Goal: Information Seeking & Learning: Learn about a topic

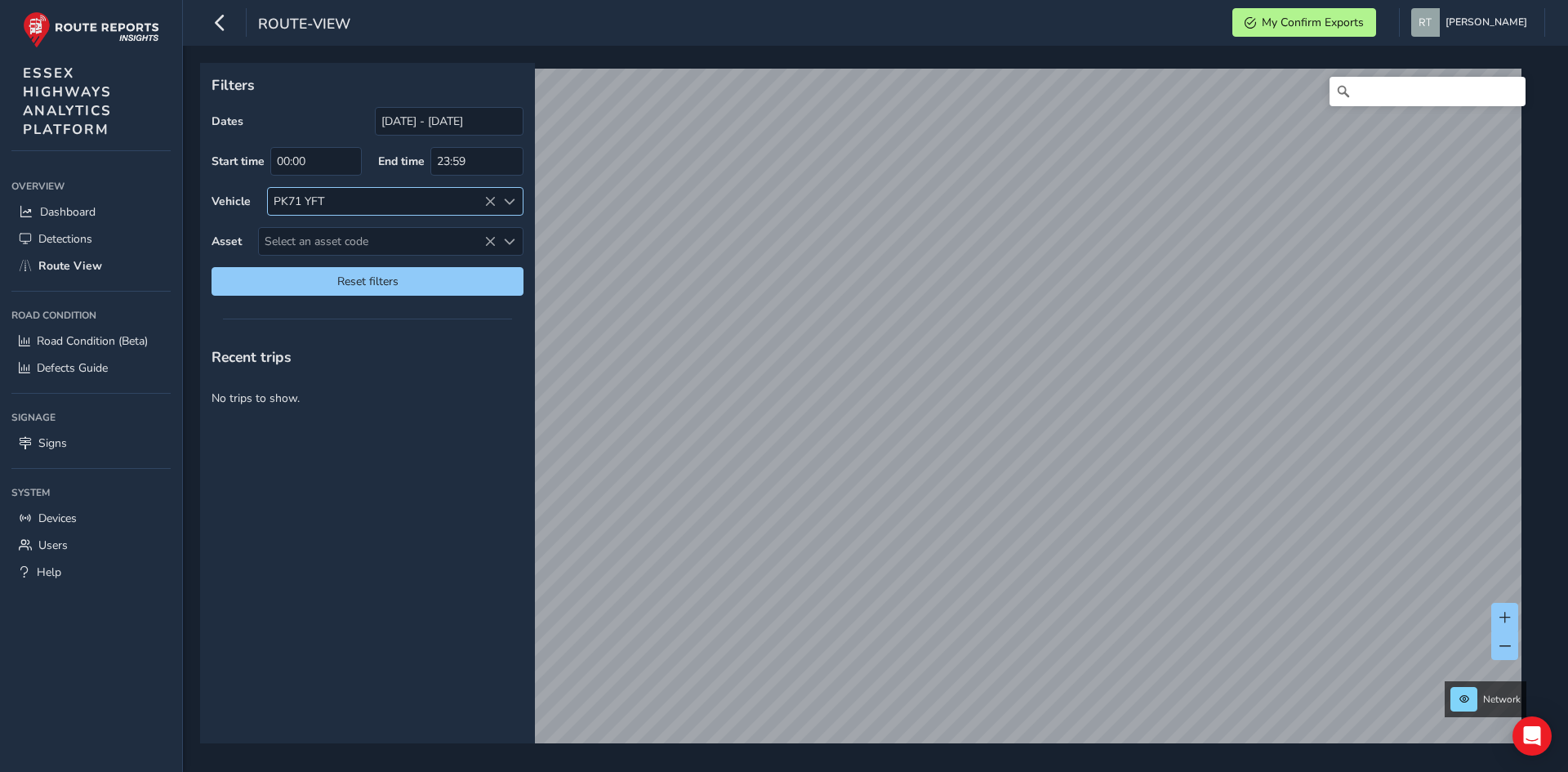
click at [489, 201] on icon at bounding box center [489, 202] width 11 height 11
click at [490, 202] on icon at bounding box center [489, 202] width 11 height 11
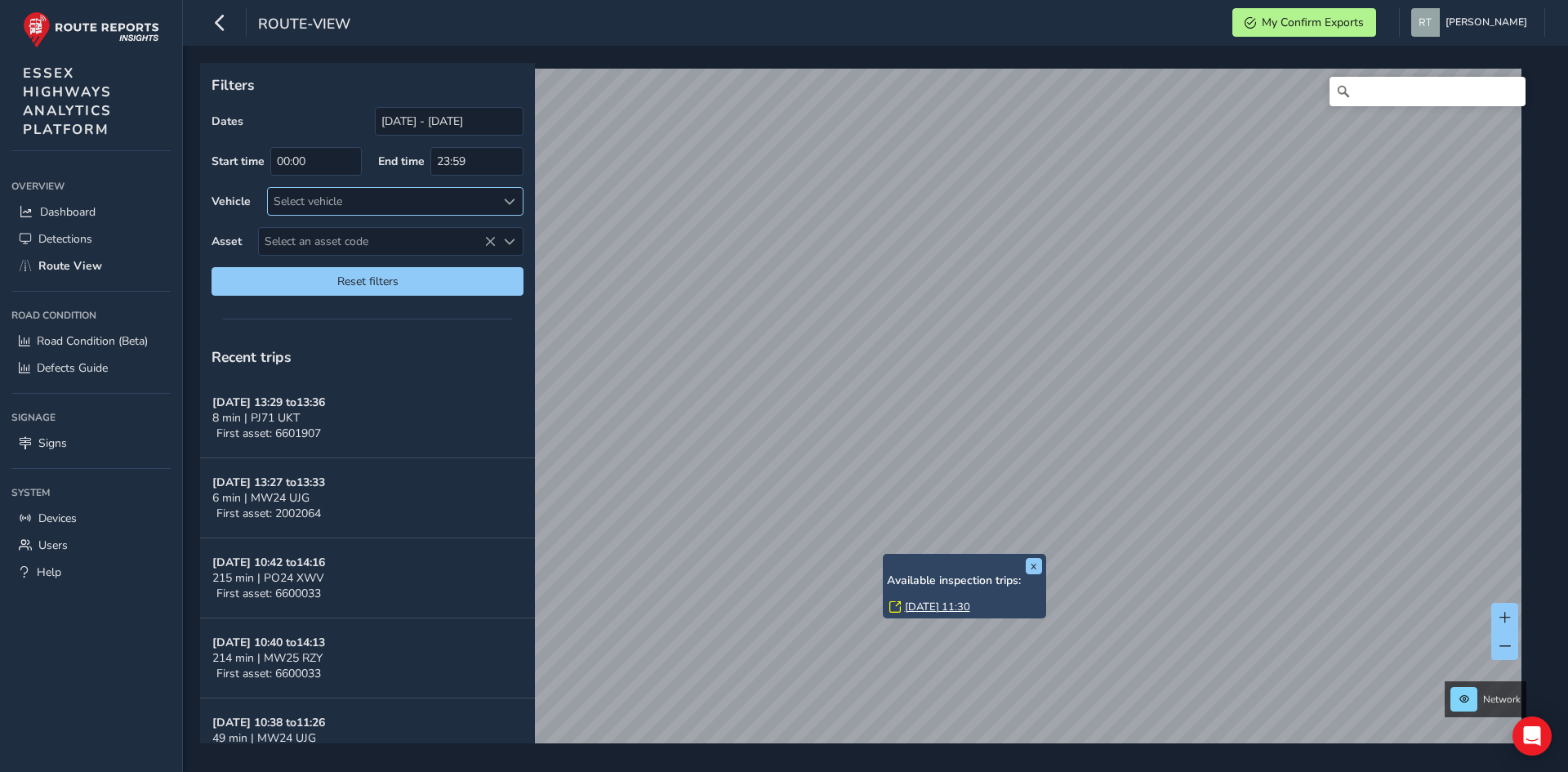
click at [926, 610] on link "[DATE] 11:30" at bounding box center [937, 607] width 65 height 15
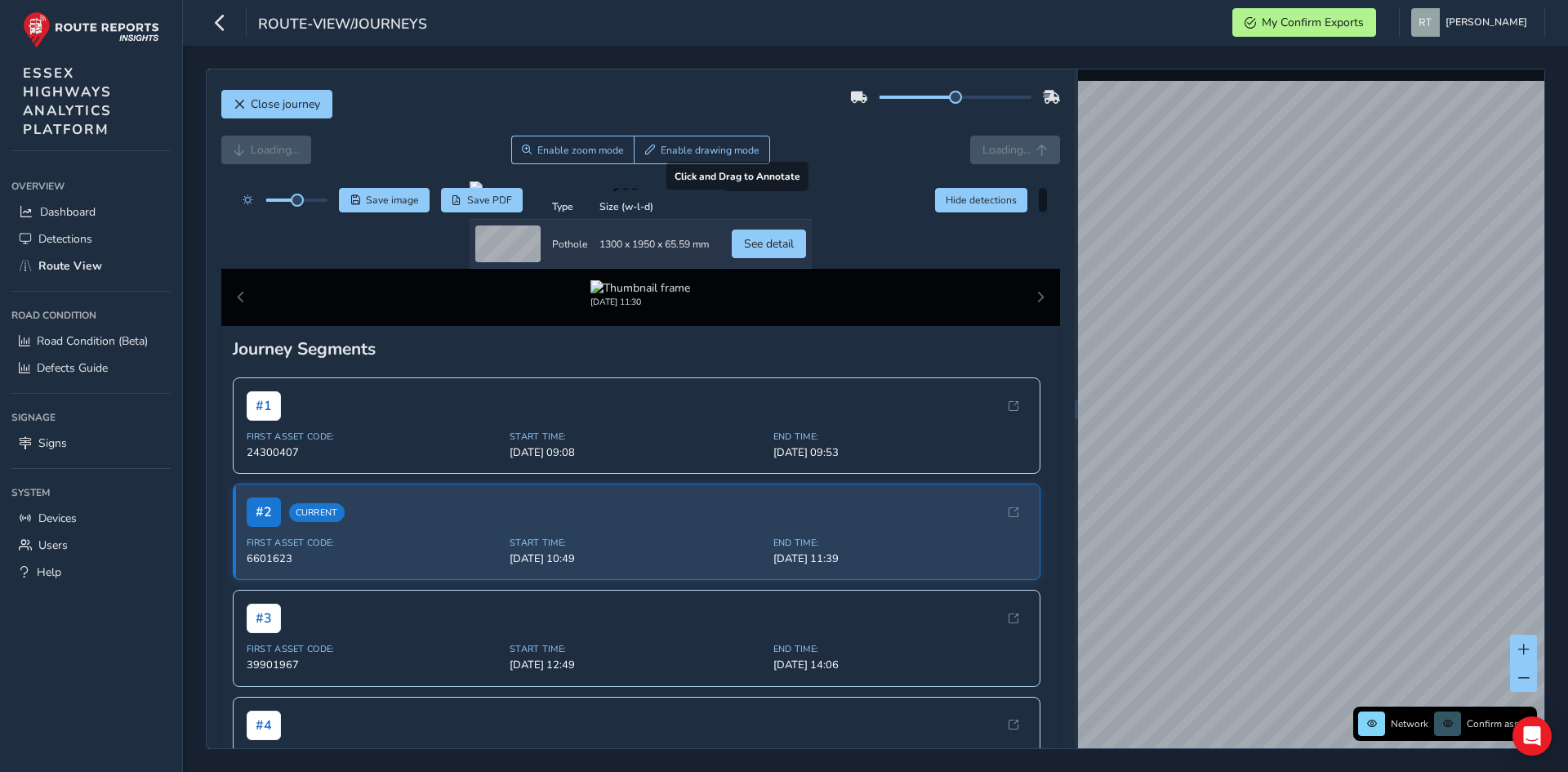
click at [587, 194] on div at bounding box center [640, 188] width 342 height 13
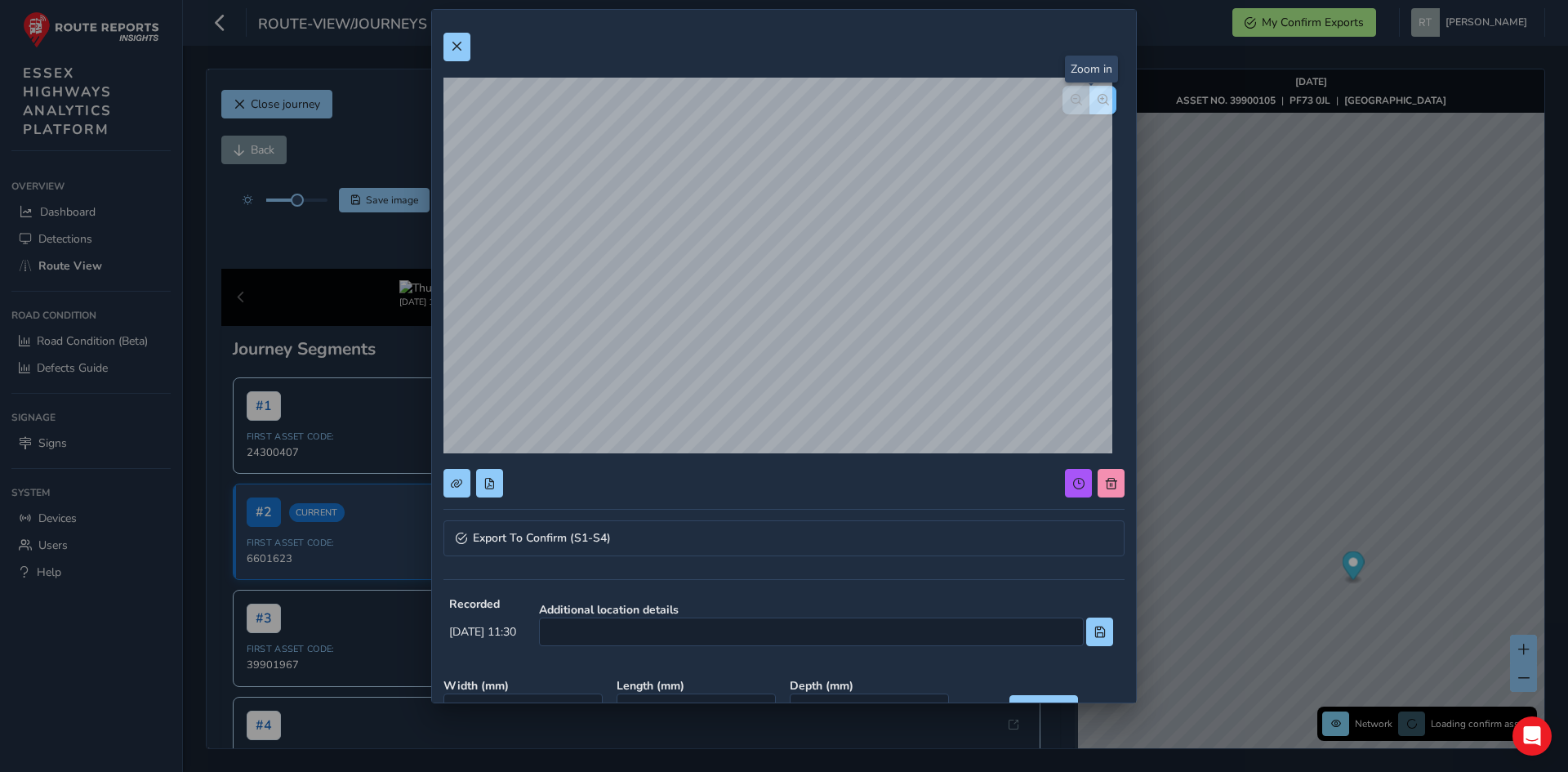
click at [1090, 108] on button "button" at bounding box center [1102, 100] width 27 height 28
click at [1097, 102] on span "button" at bounding box center [1102, 99] width 11 height 11
click at [1070, 102] on span "button" at bounding box center [1076, 99] width 11 height 11
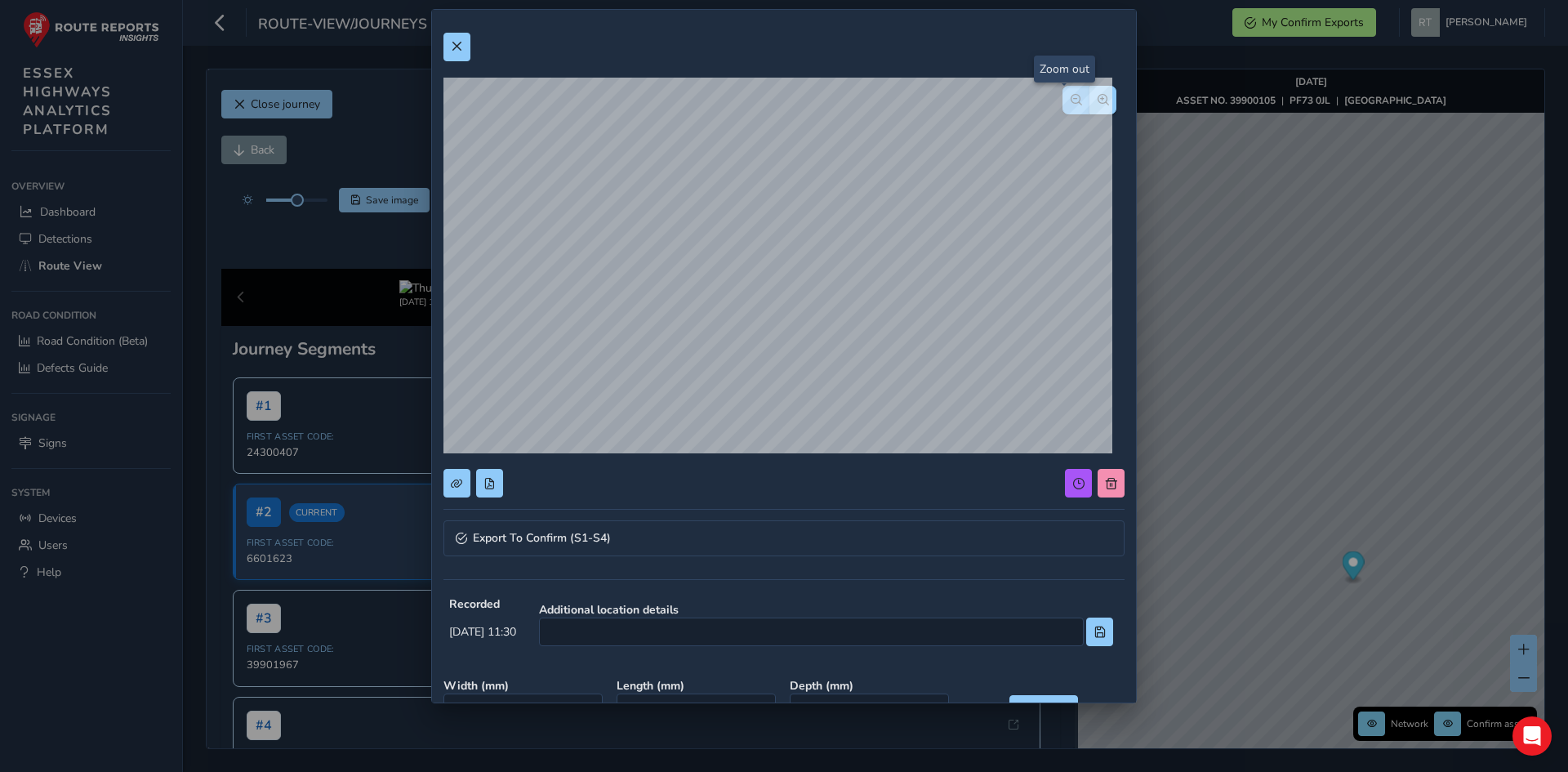
click at [1070, 102] on span "button" at bounding box center [1076, 99] width 11 height 11
click at [466, 55] on button at bounding box center [456, 47] width 27 height 28
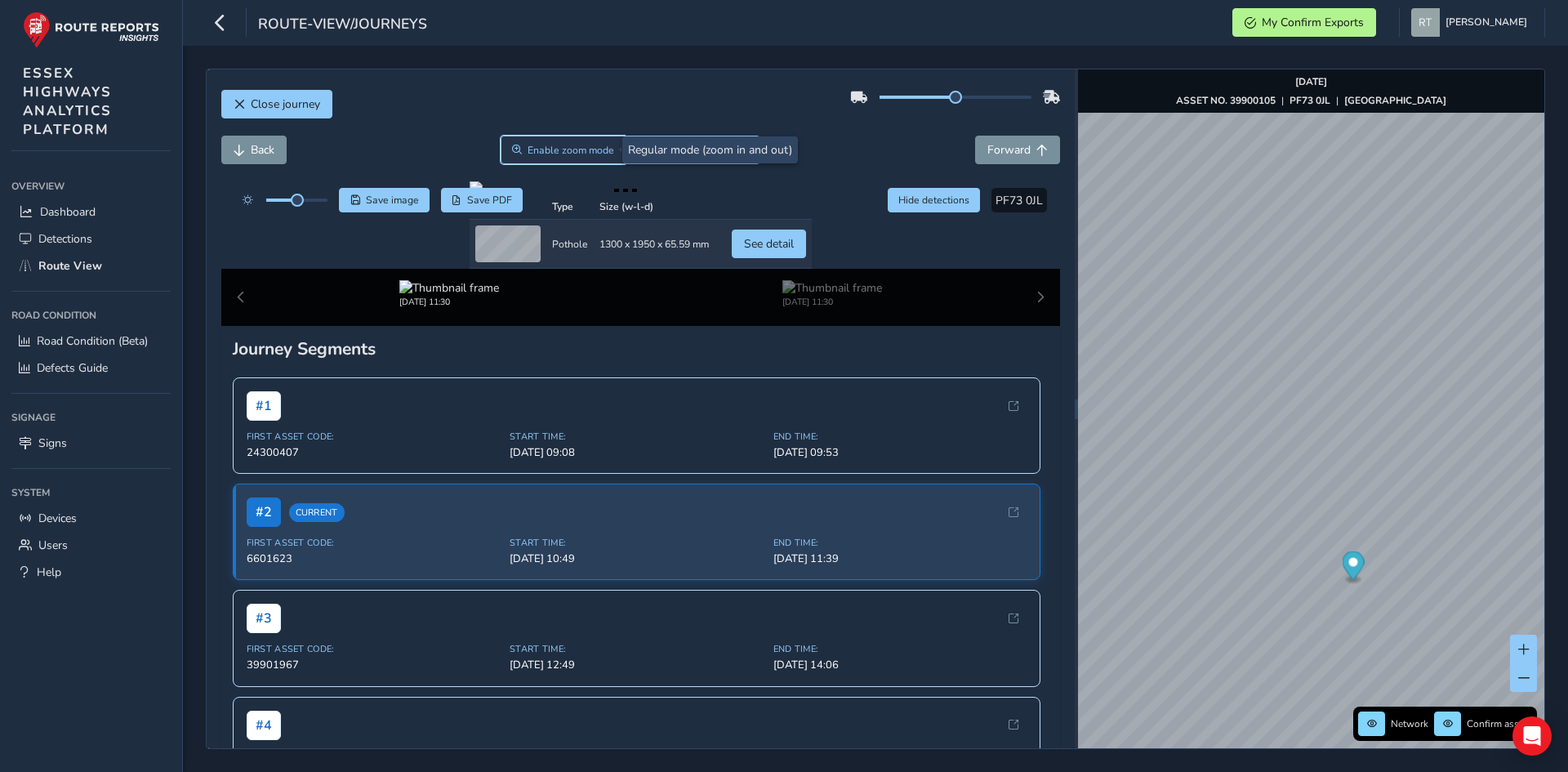
click at [553, 156] on span "Enable zoom mode" at bounding box center [571, 150] width 86 height 13
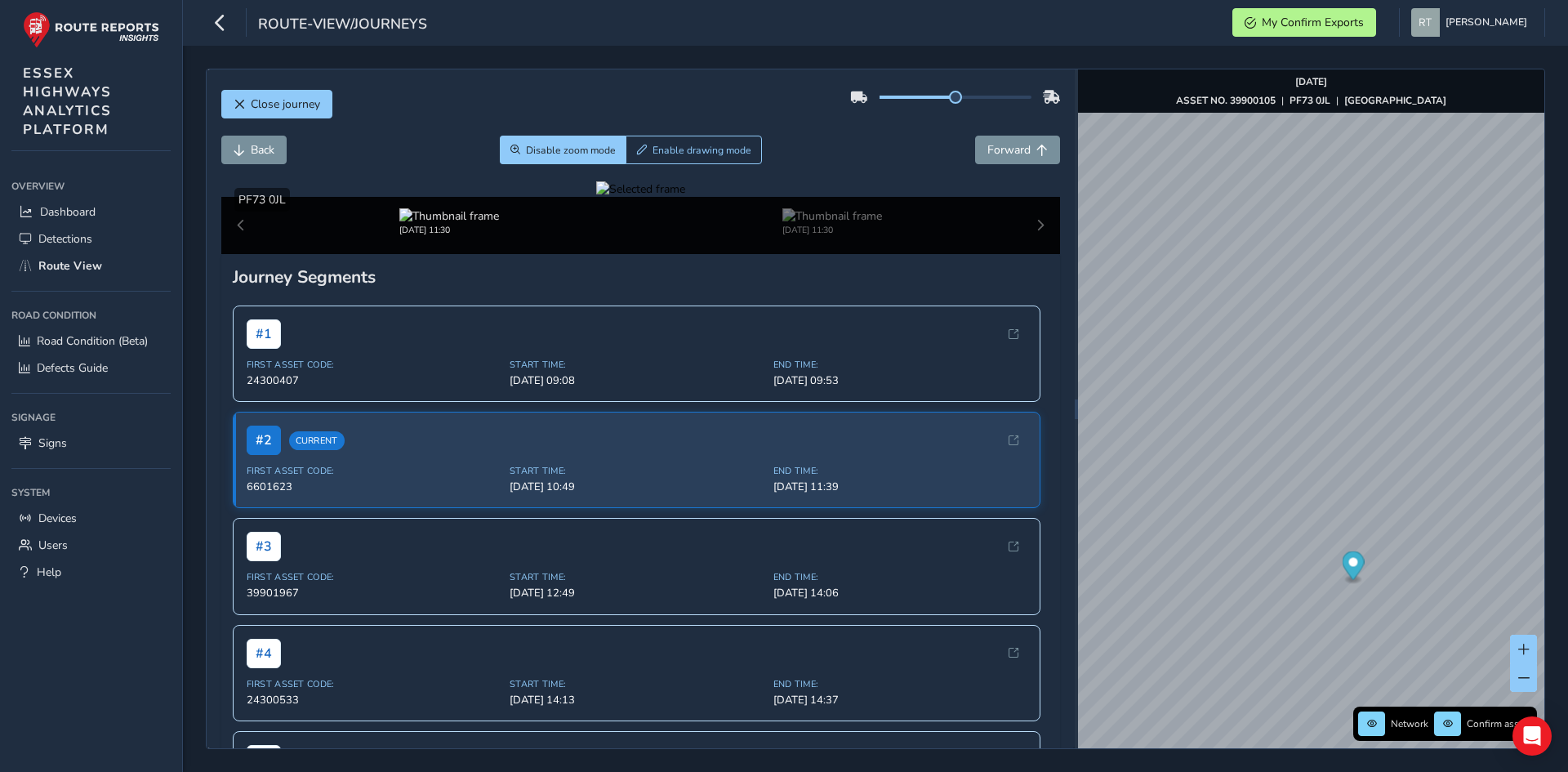
click at [606, 197] on div at bounding box center [640, 189] width 89 height 16
drag, startPoint x: 616, startPoint y: 469, endPoint x: 710, endPoint y: 491, distance: 96.5
click at [710, 491] on img at bounding box center [869, 270] width 2352 height 1323
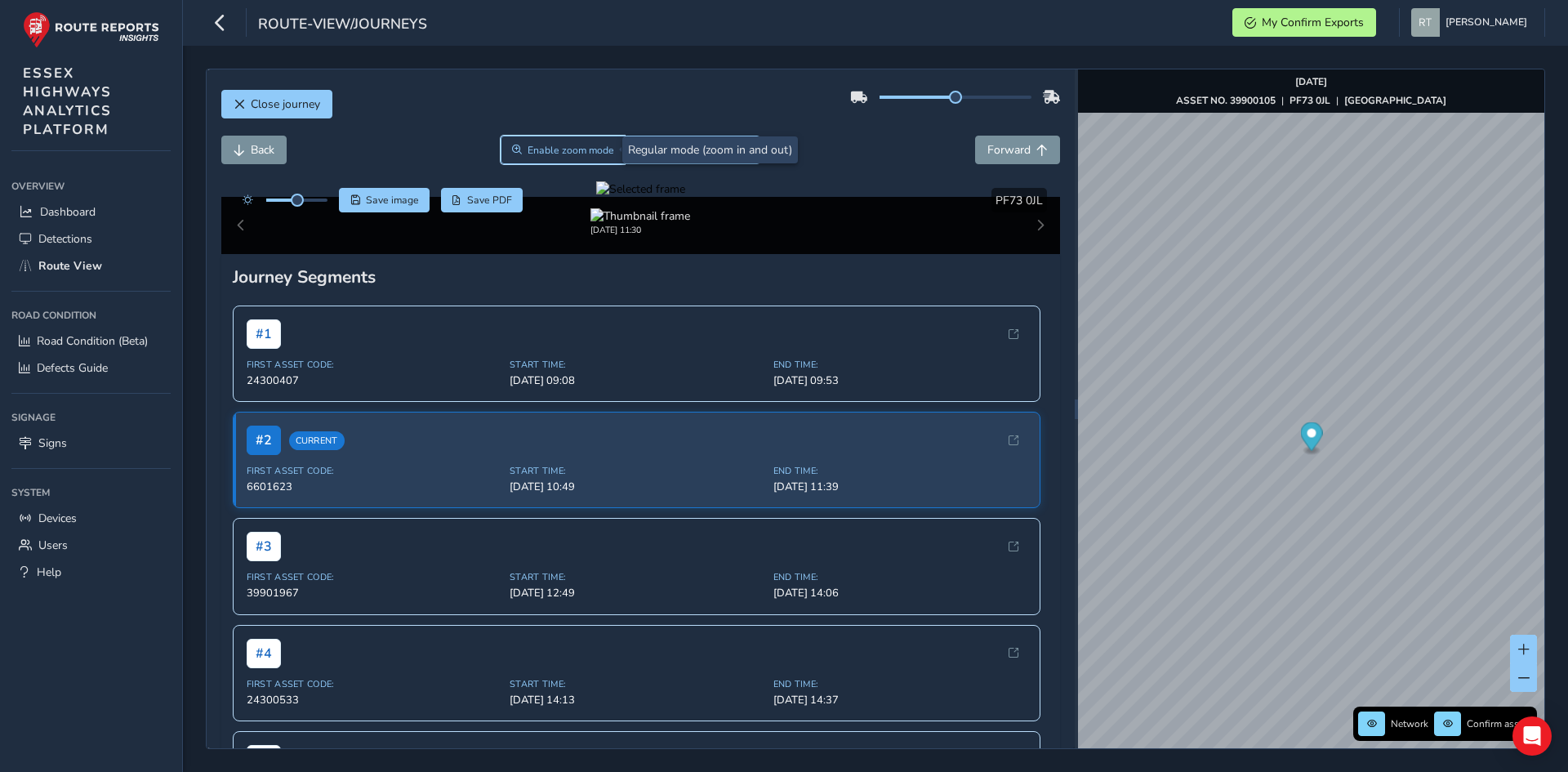
click at [512, 149] on span "Zoom" at bounding box center [517, 149] width 10 height 10
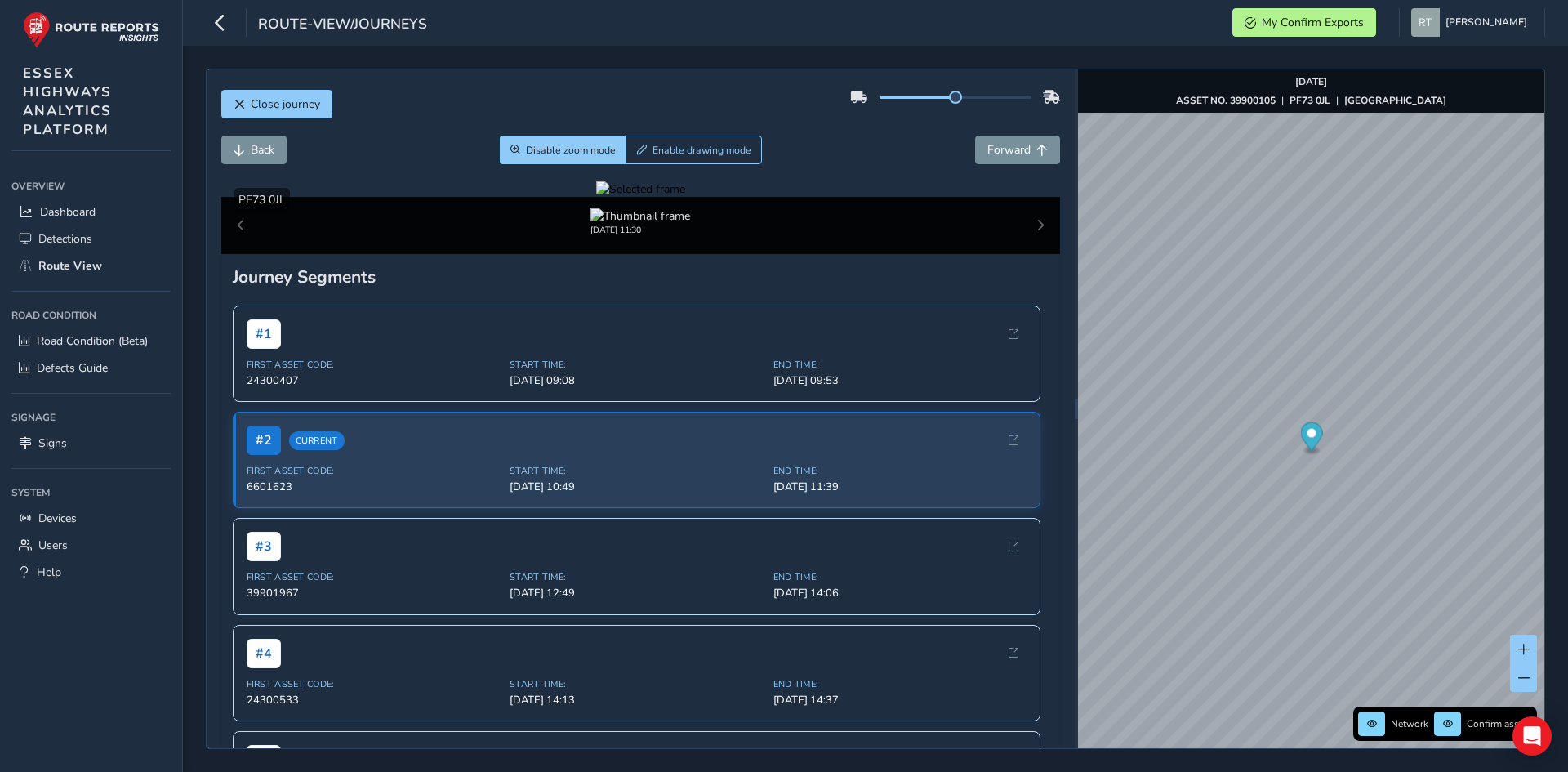
click at [685, 197] on div at bounding box center [640, 189] width 89 height 16
click at [700, 461] on img at bounding box center [887, 326] width 2352 height 1323
click at [685, 197] on div at bounding box center [640, 189] width 89 height 16
click at [705, 458] on img at bounding box center [875, 334] width 2352 height 1323
click at [685, 197] on div at bounding box center [640, 189] width 89 height 16
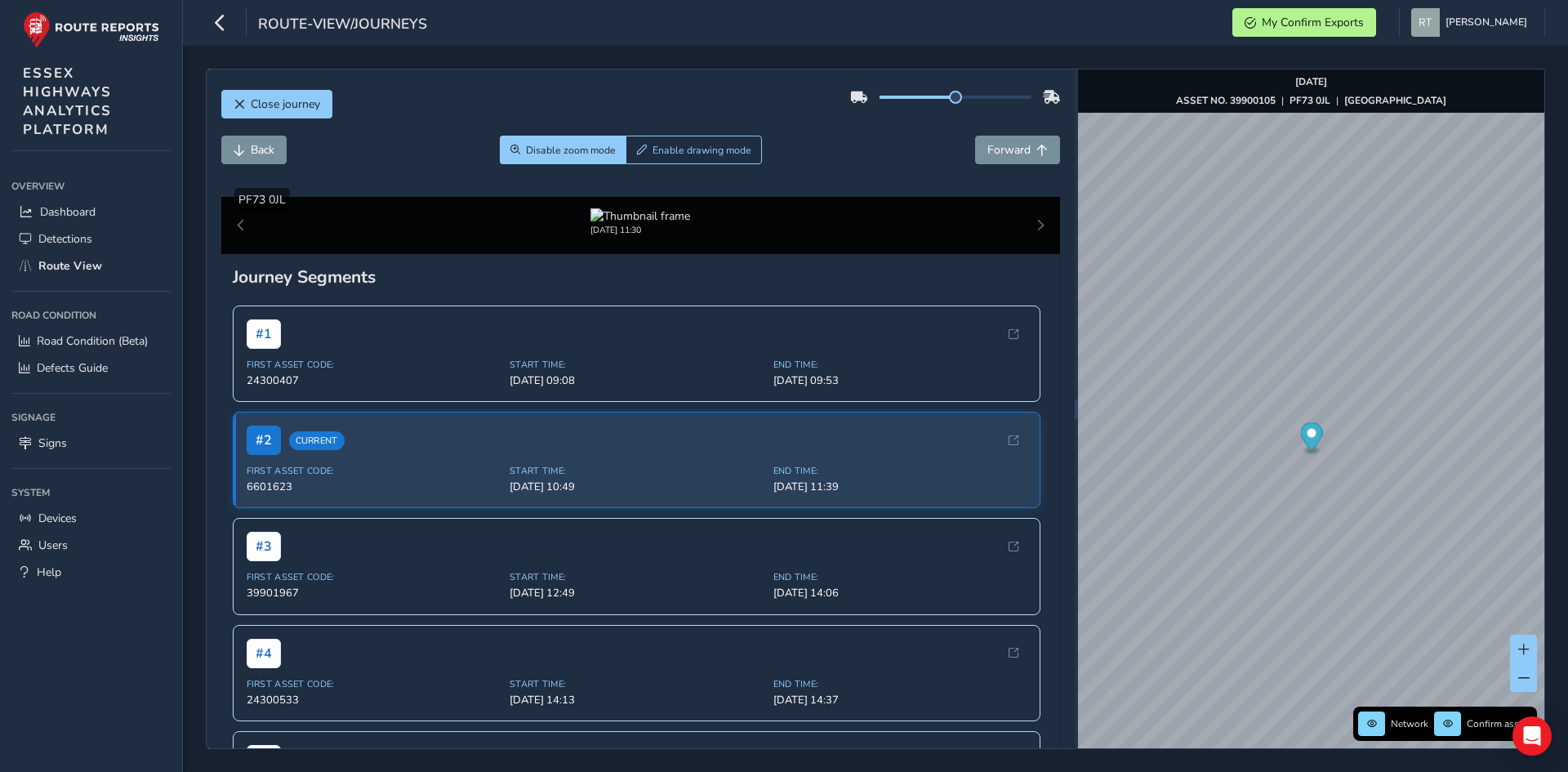
click at [703, 454] on img at bounding box center [883, 339] width 2352 height 1323
click at [685, 197] on div at bounding box center [640, 189] width 89 height 16
click at [513, 149] on span "Zoom" at bounding box center [515, 149] width 10 height 10
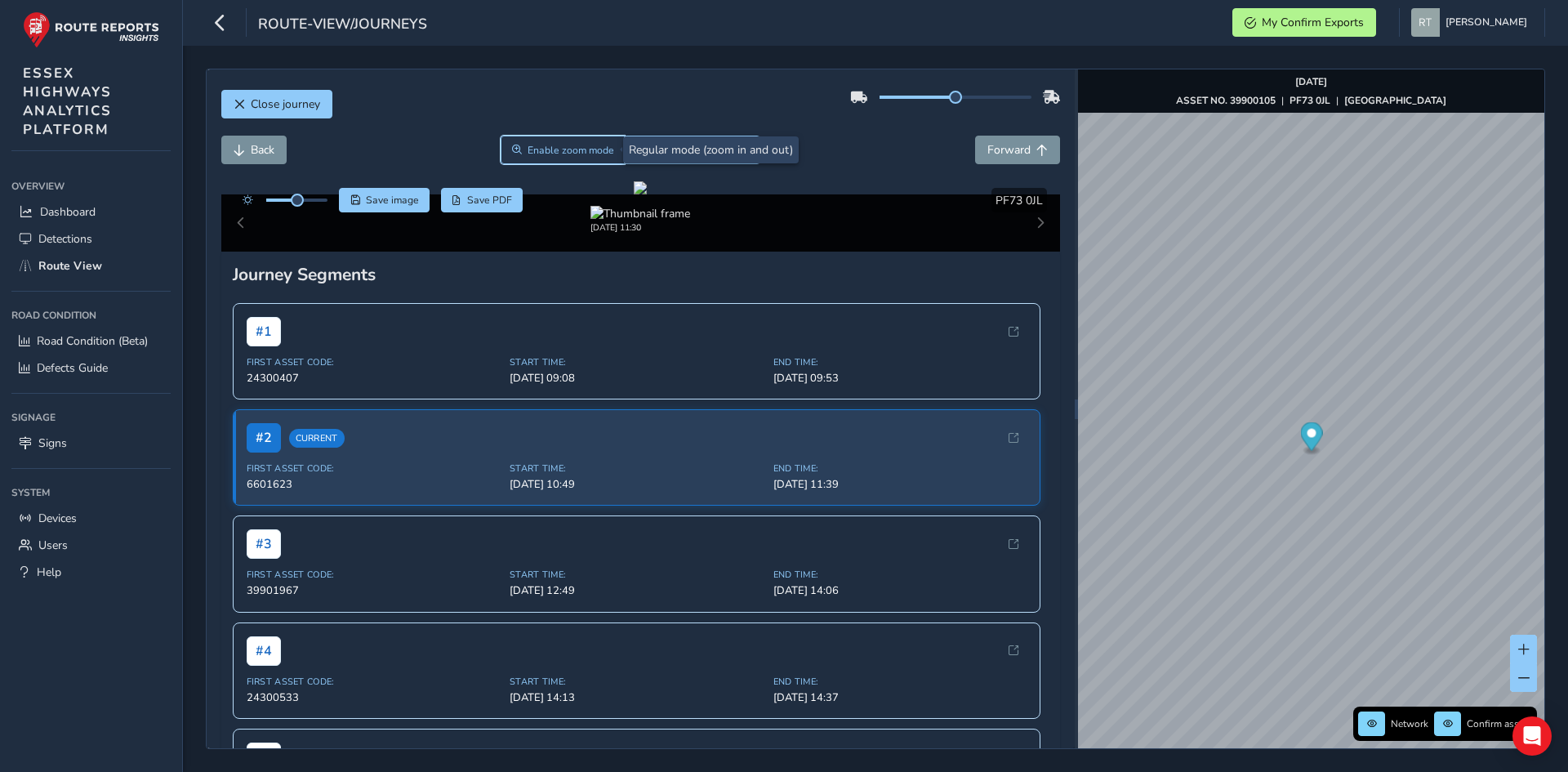
click at [513, 149] on span "Zoom" at bounding box center [517, 149] width 10 height 10
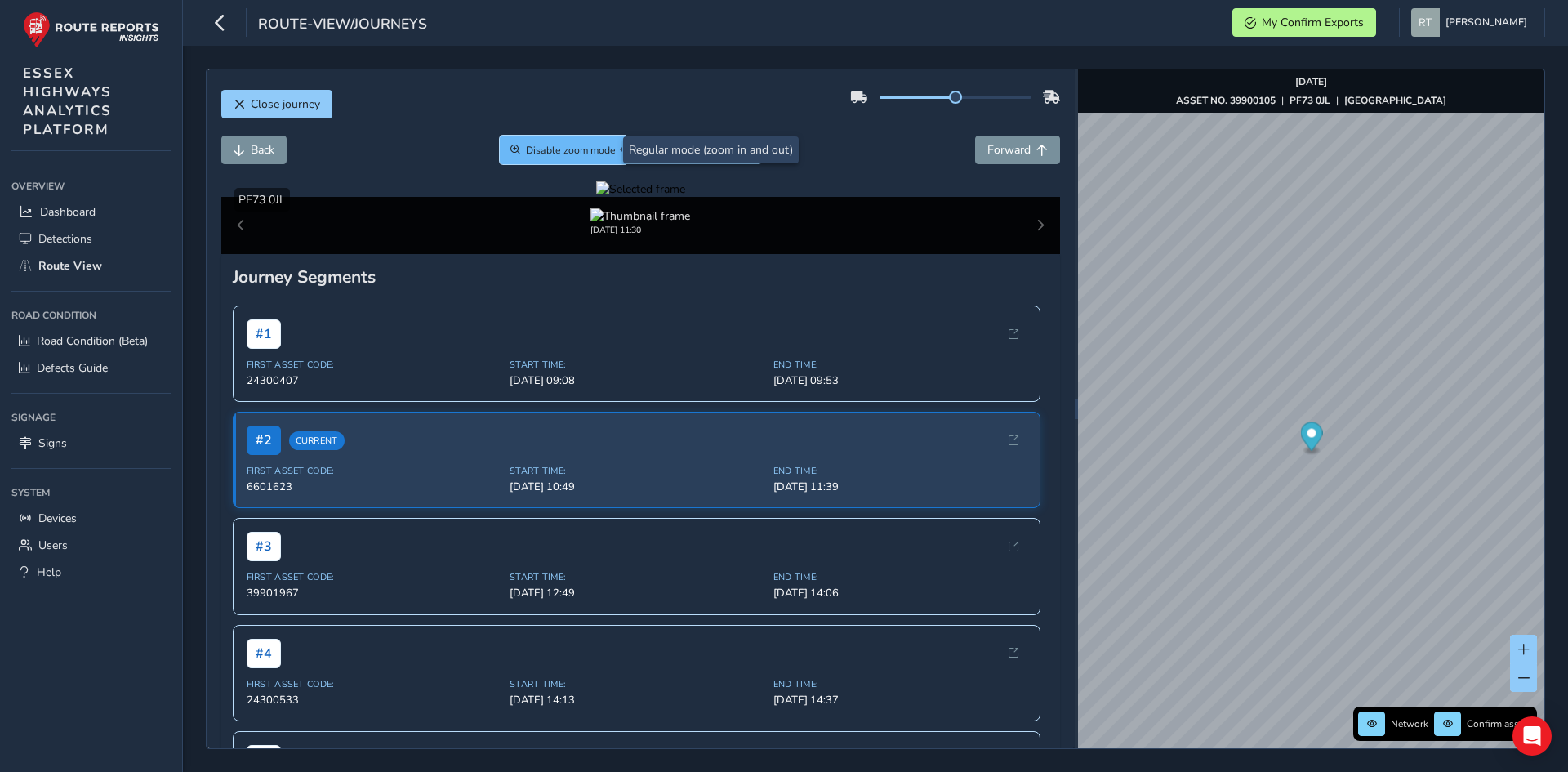
click at [510, 154] on span "Zoom" at bounding box center [515, 149] width 10 height 10
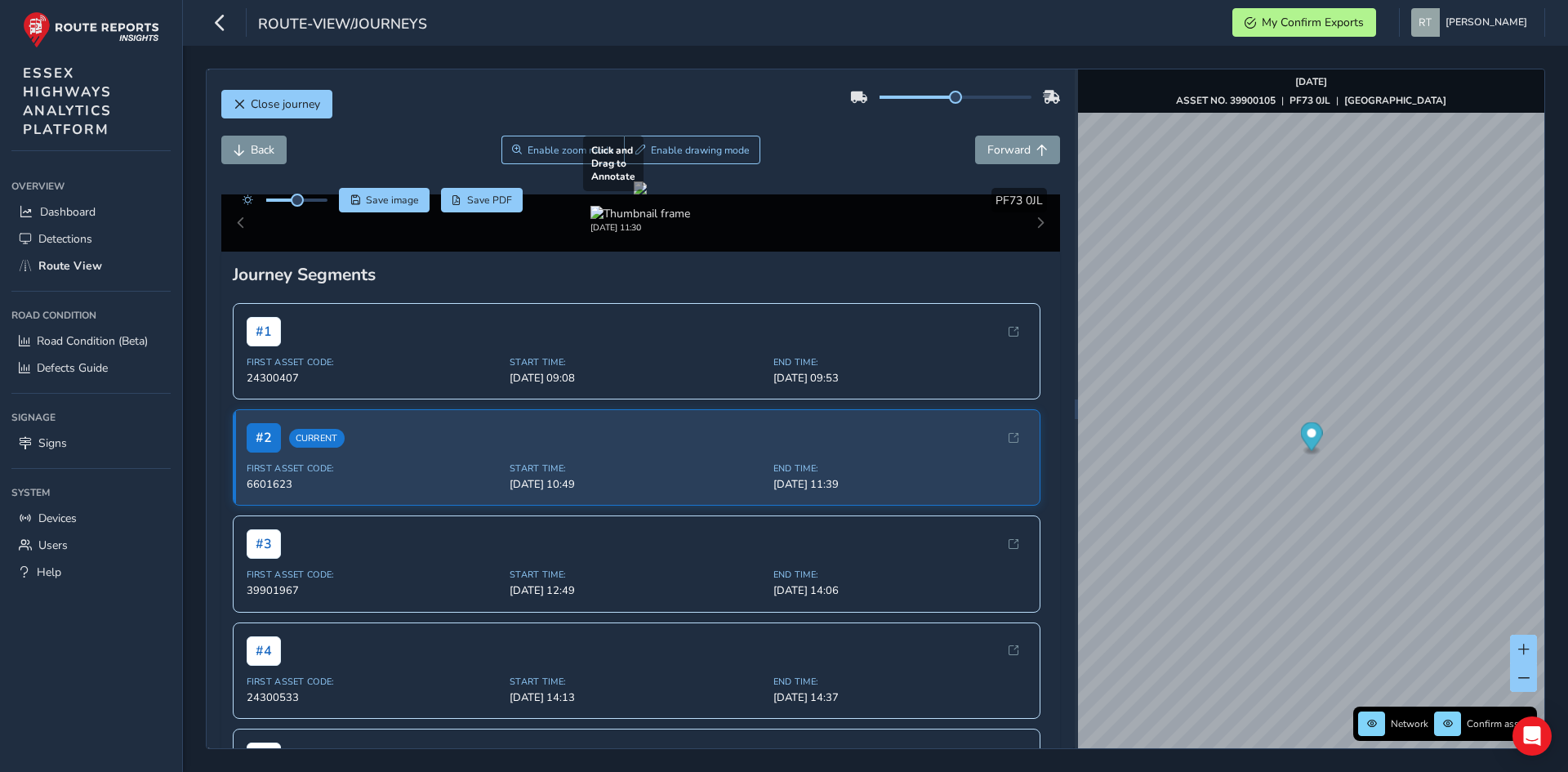
drag, startPoint x: 630, startPoint y: 493, endPoint x: 630, endPoint y: 480, distance: 13.0
click at [633, 194] on div at bounding box center [640, 188] width 13 height 13
click at [513, 143] on button "Enable zoom mode" at bounding box center [562, 149] width 124 height 28
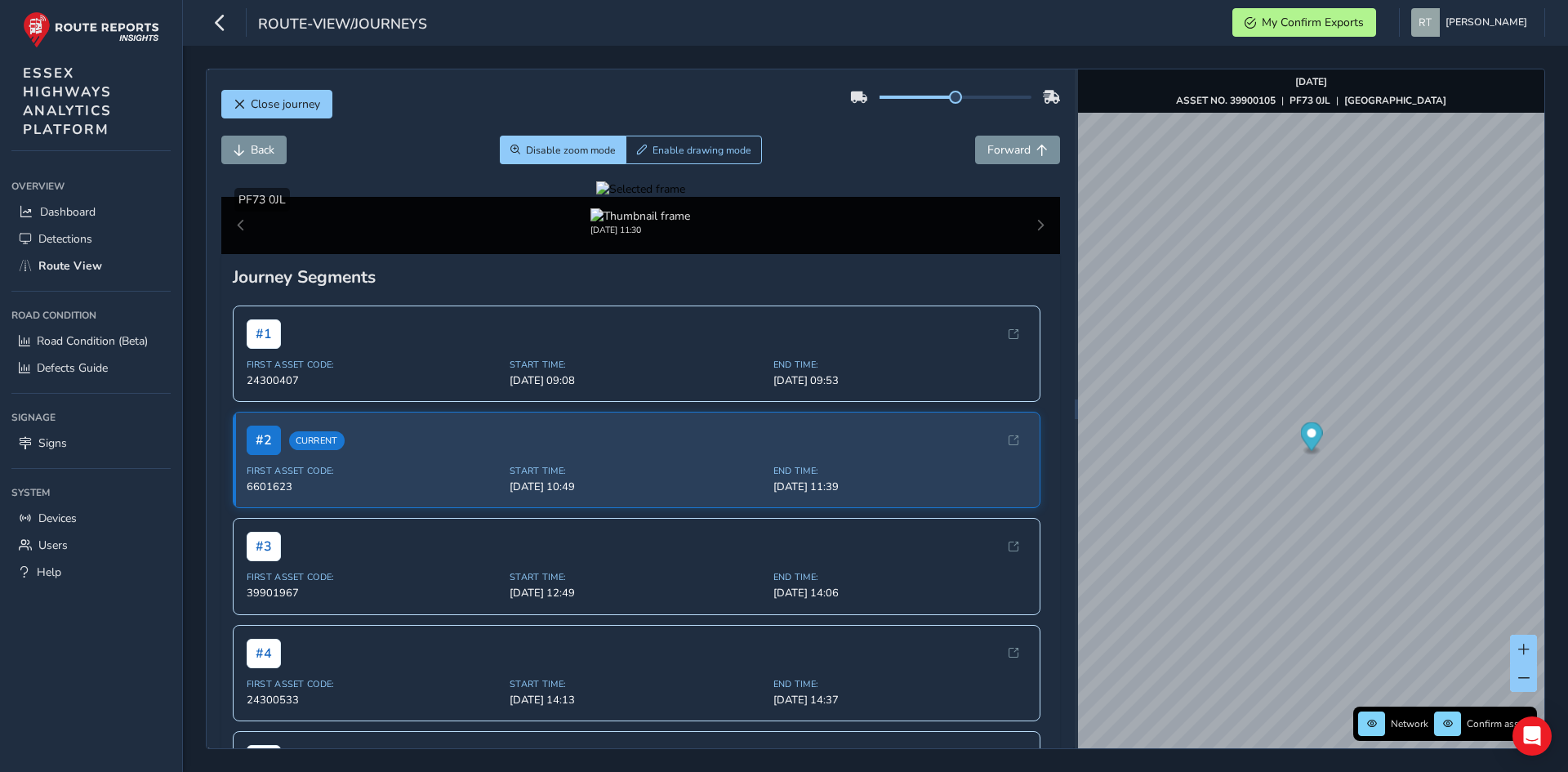
click at [677, 197] on div at bounding box center [640, 189] width 89 height 16
drag, startPoint x: 680, startPoint y: 464, endPoint x: 761, endPoint y: 476, distance: 81.9
click at [761, 476] on img at bounding box center [775, 298] width 2352 height 1323
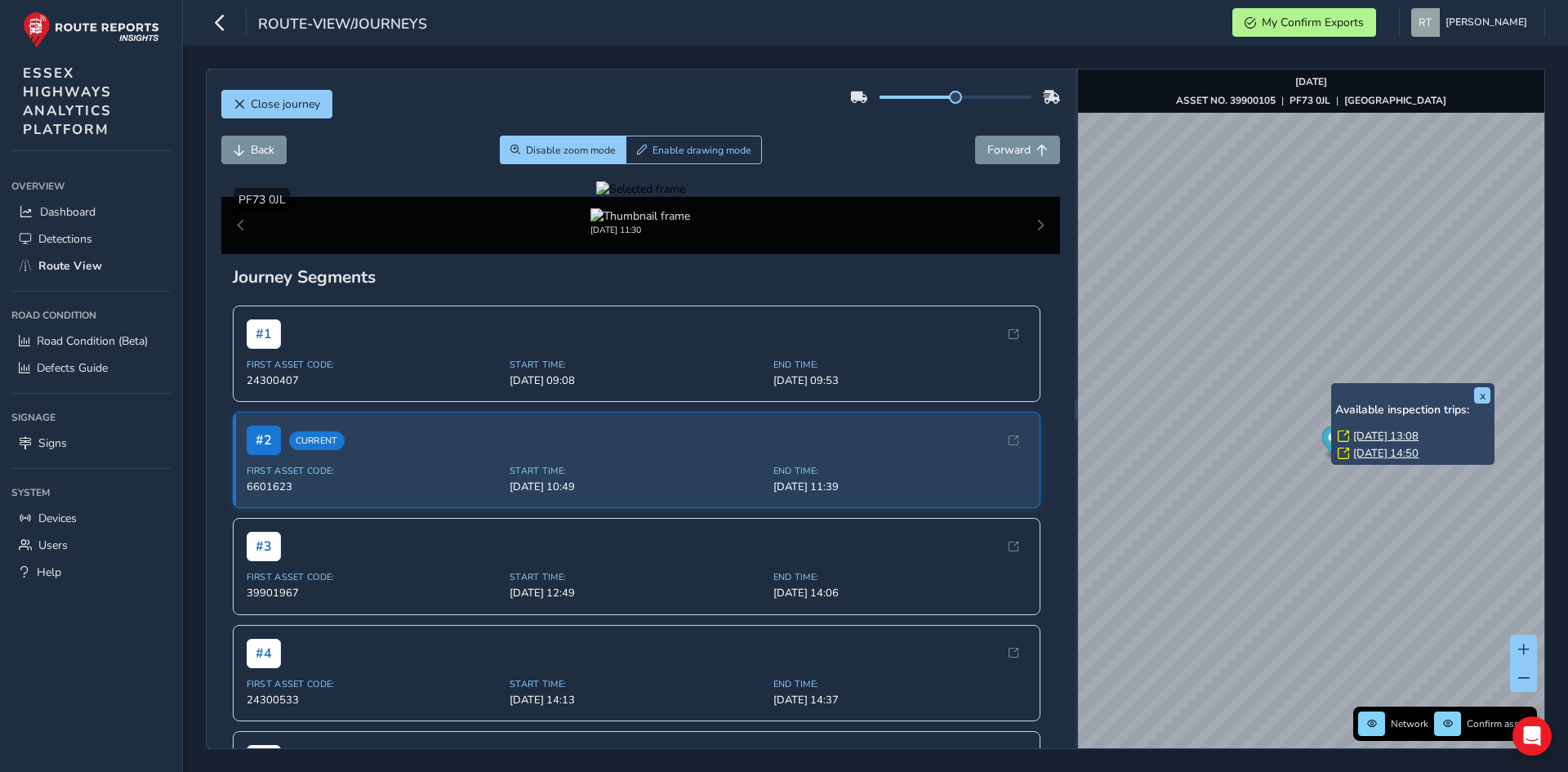
click at [1374, 433] on link "Tue, 9 Sep, 13:08" at bounding box center [1385, 436] width 65 height 15
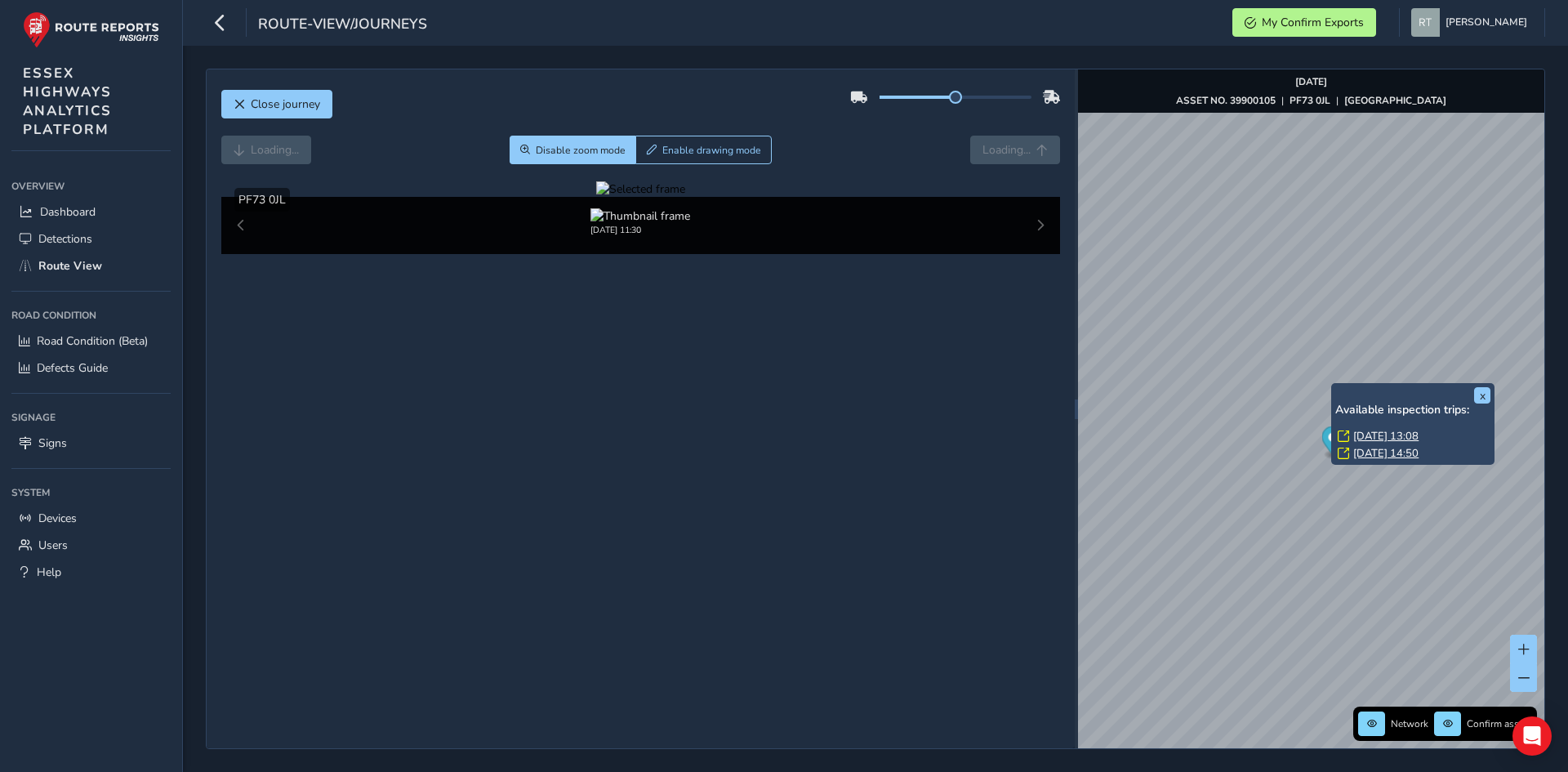
click at [1374, 433] on link "Tue, 9 Sep, 13:08" at bounding box center [1385, 436] width 65 height 15
click at [1404, 453] on link "Thu, 28 Aug, 14:50" at bounding box center [1385, 453] width 65 height 15
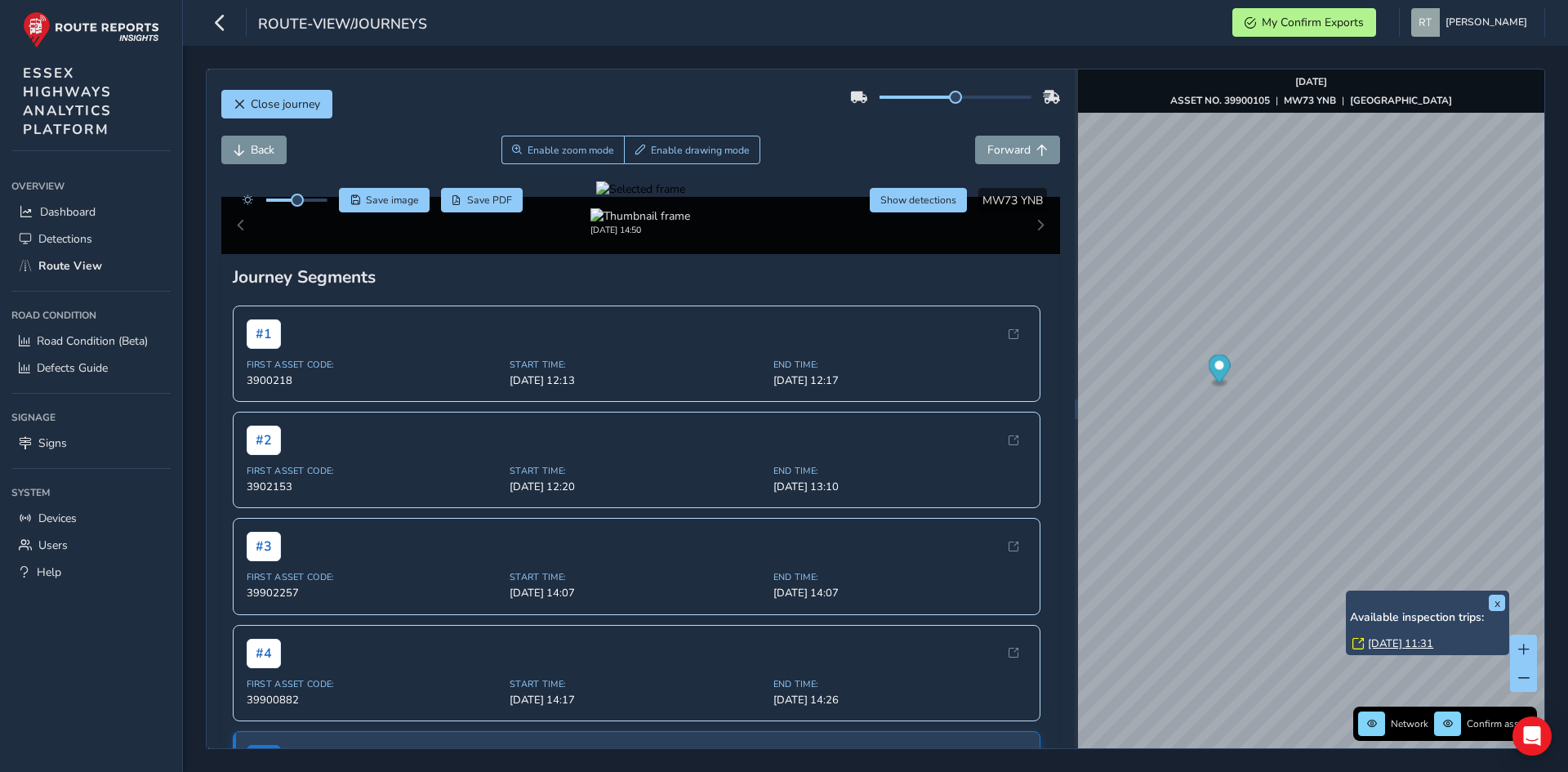
click at [1394, 646] on link "Fri, 5 Sep, 11:31" at bounding box center [1399, 644] width 65 height 15
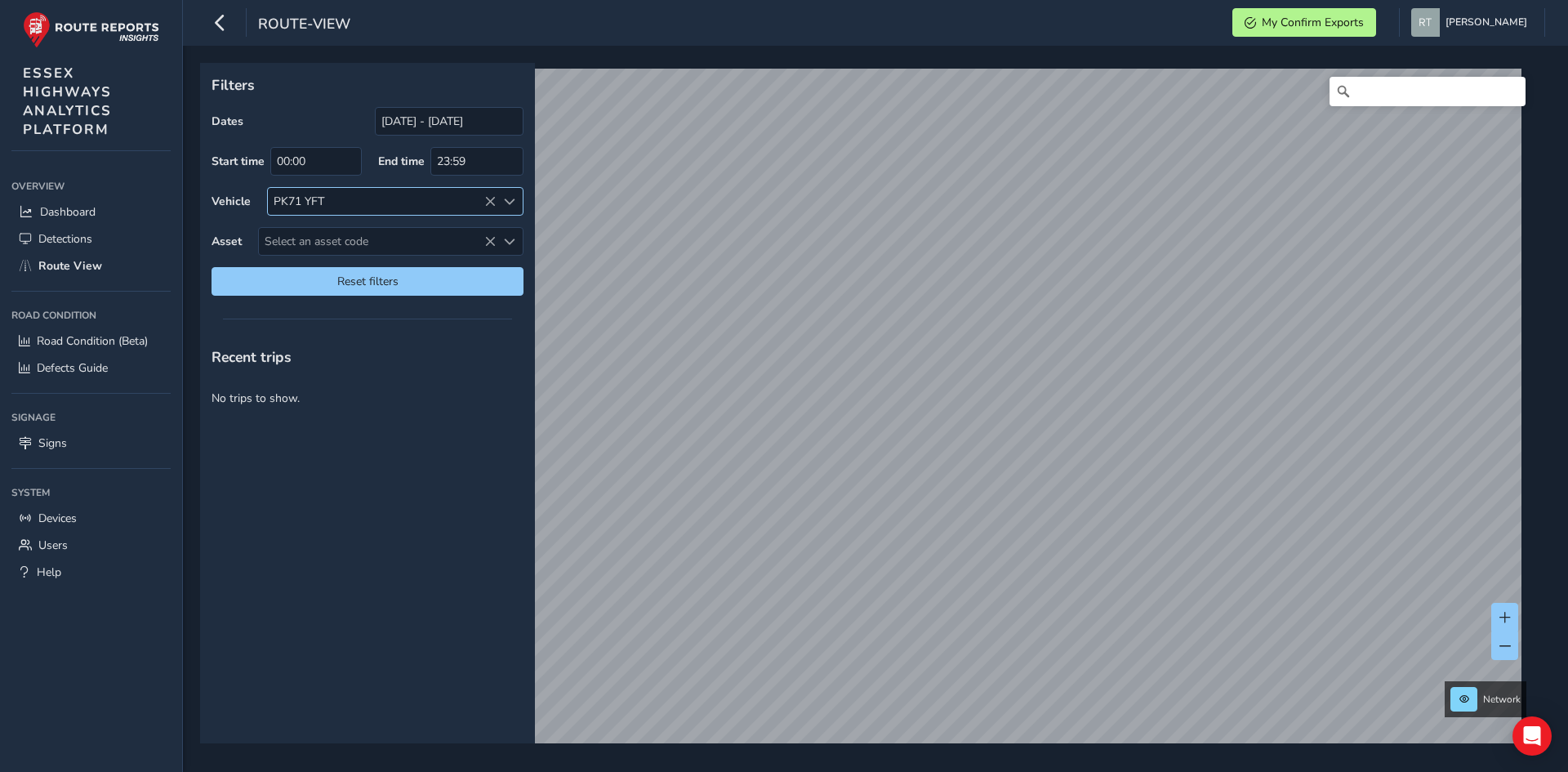
click at [488, 198] on icon at bounding box center [489, 202] width 11 height 11
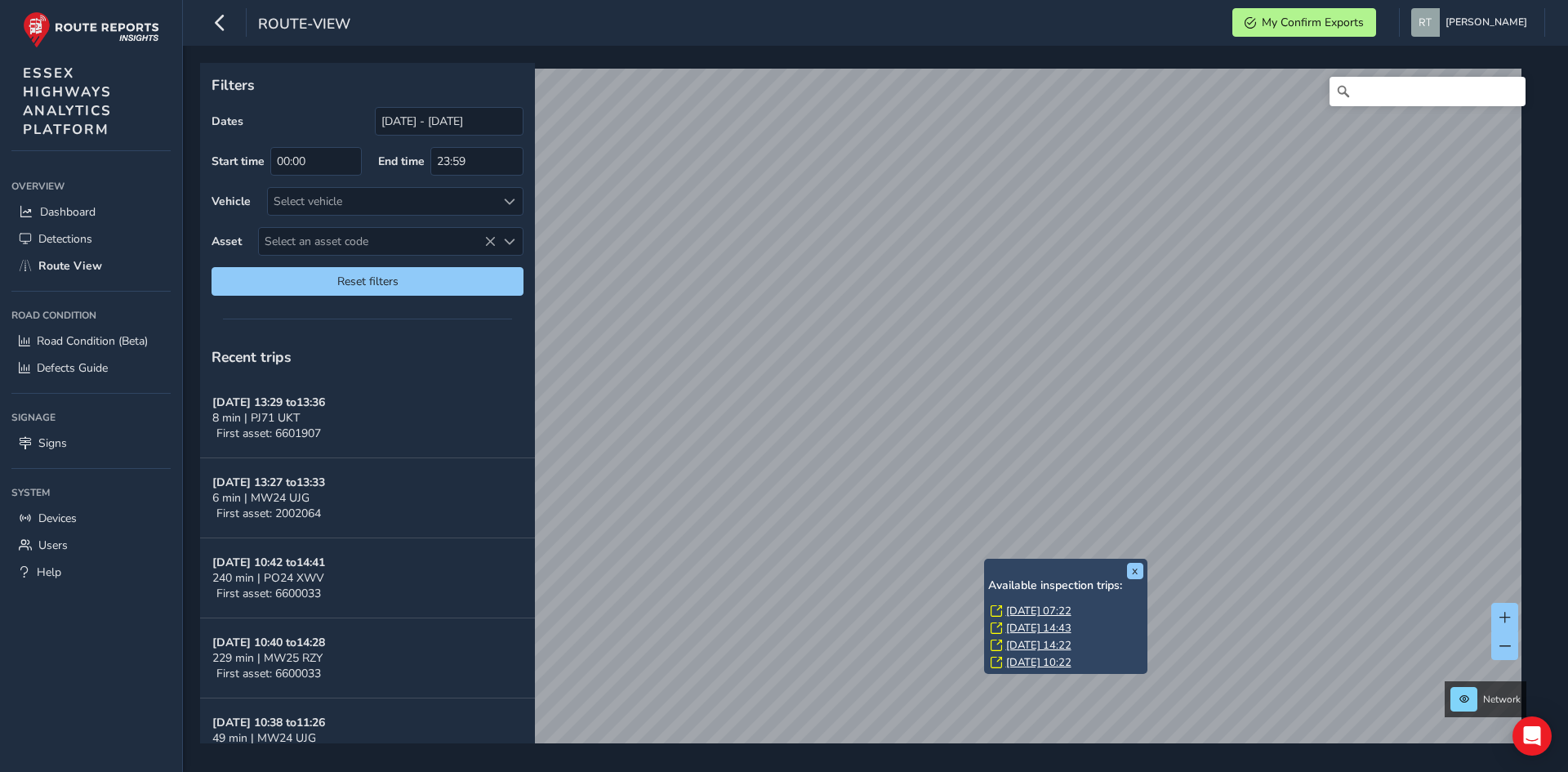
click at [1018, 608] on link "[DATE] 07:22" at bounding box center [1038, 611] width 65 height 15
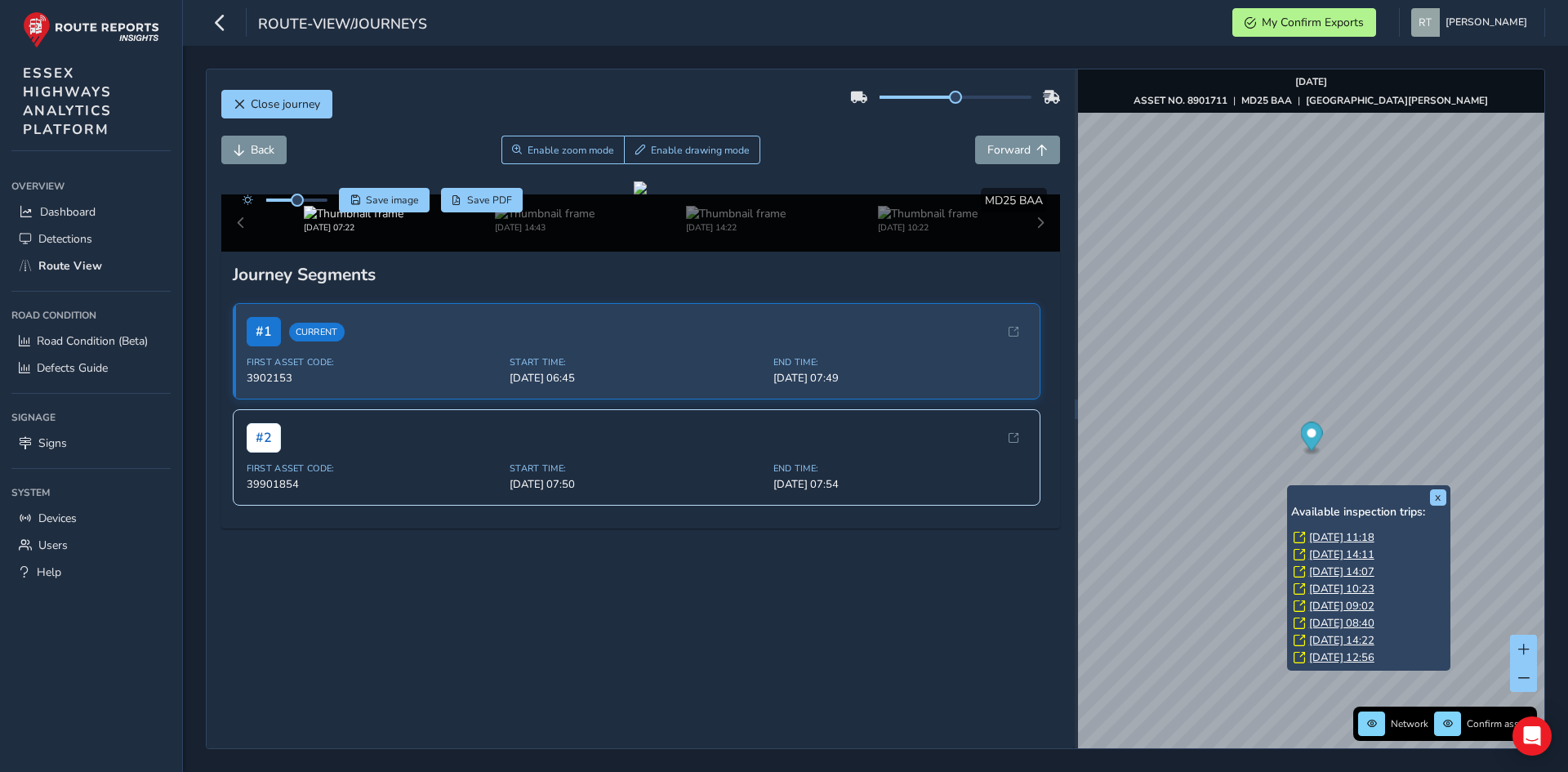
click at [1328, 535] on link "[DATE] 11:18" at bounding box center [1341, 537] width 65 height 15
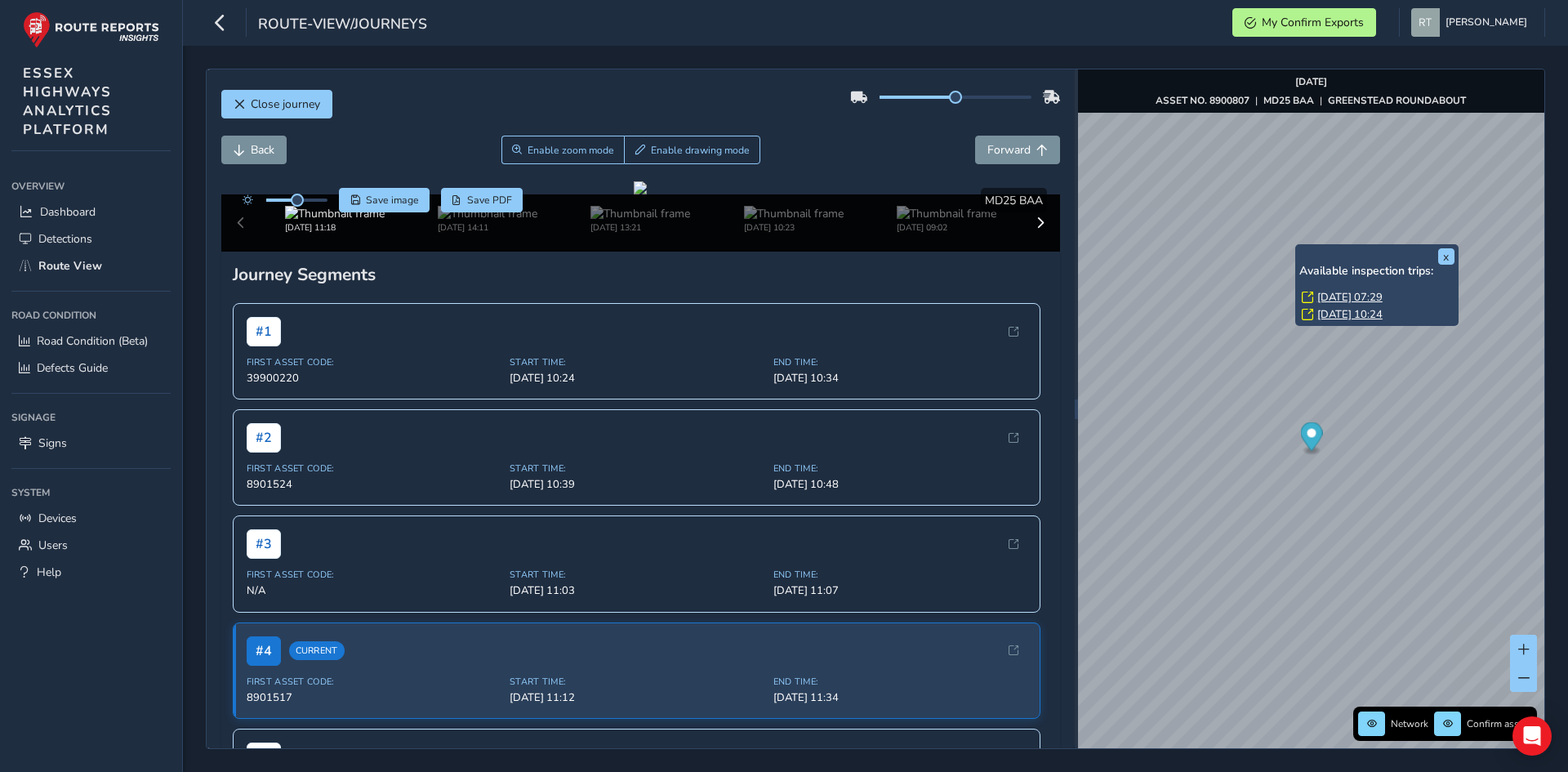
click at [1322, 298] on link "[DATE] 07:29" at bounding box center [1349, 297] width 65 height 15
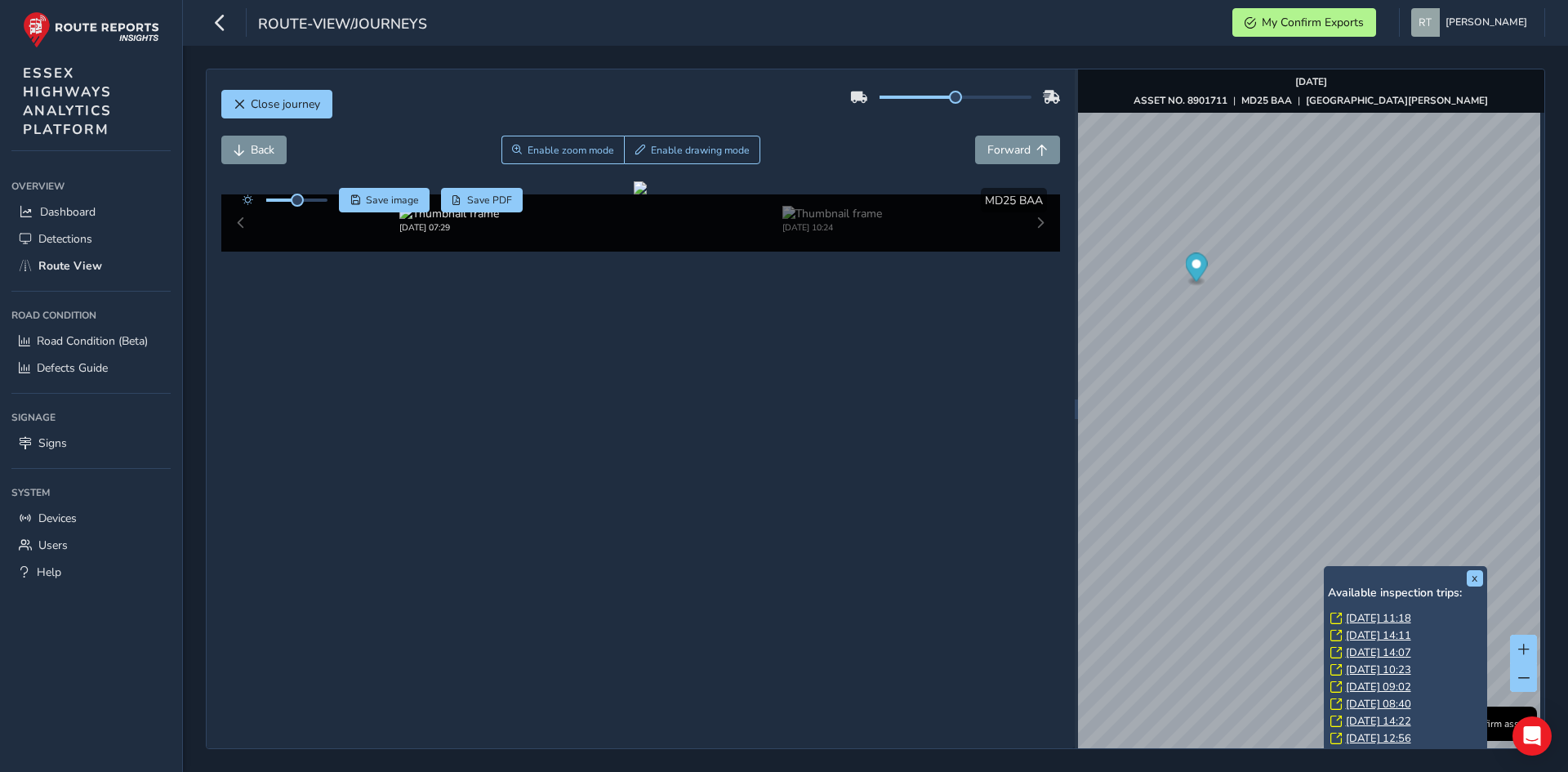
click at [1365, 617] on link "[DATE] 11:18" at bounding box center [1377, 618] width 65 height 15
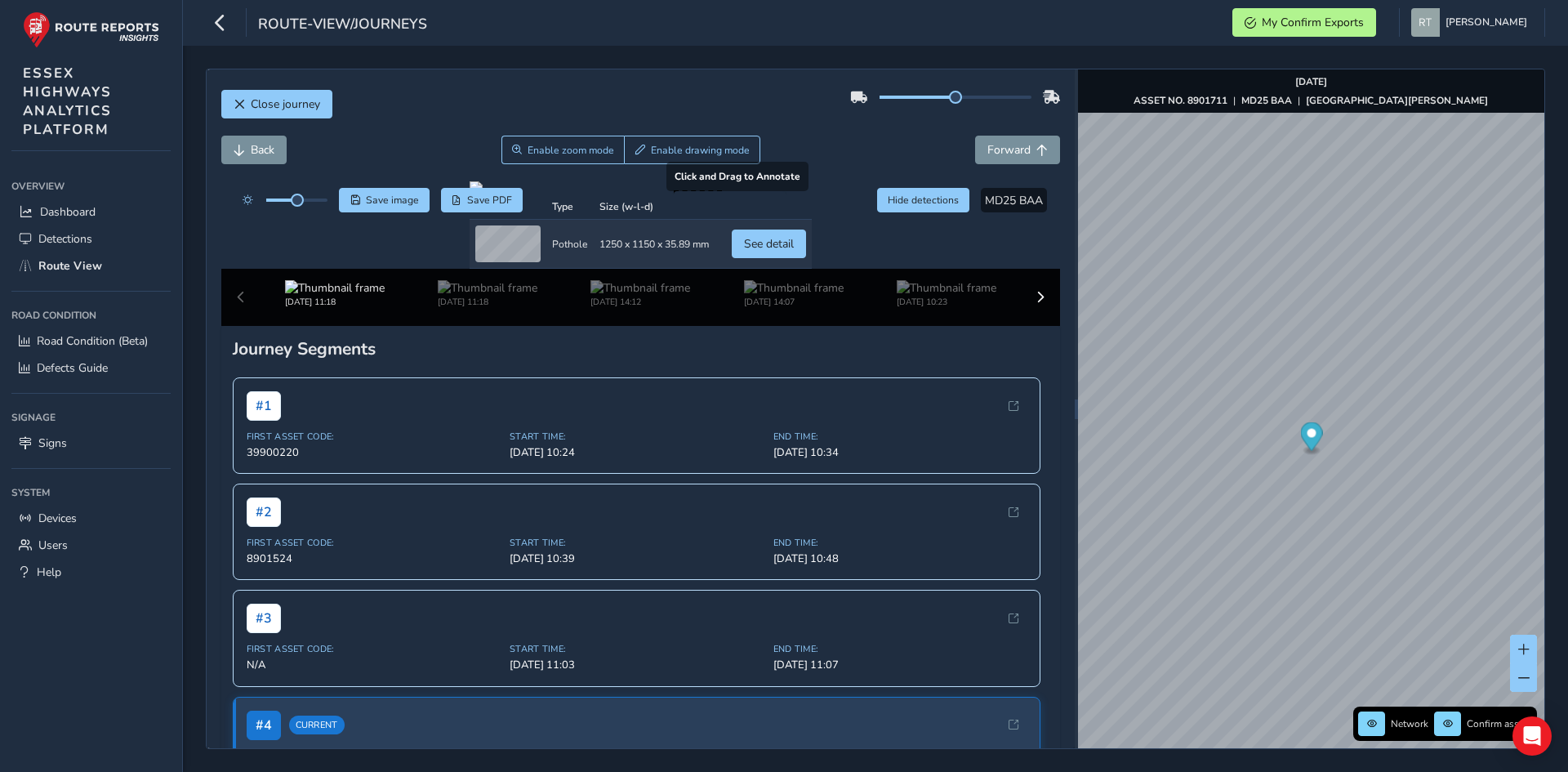
click at [810, 194] on div at bounding box center [640, 188] width 342 height 13
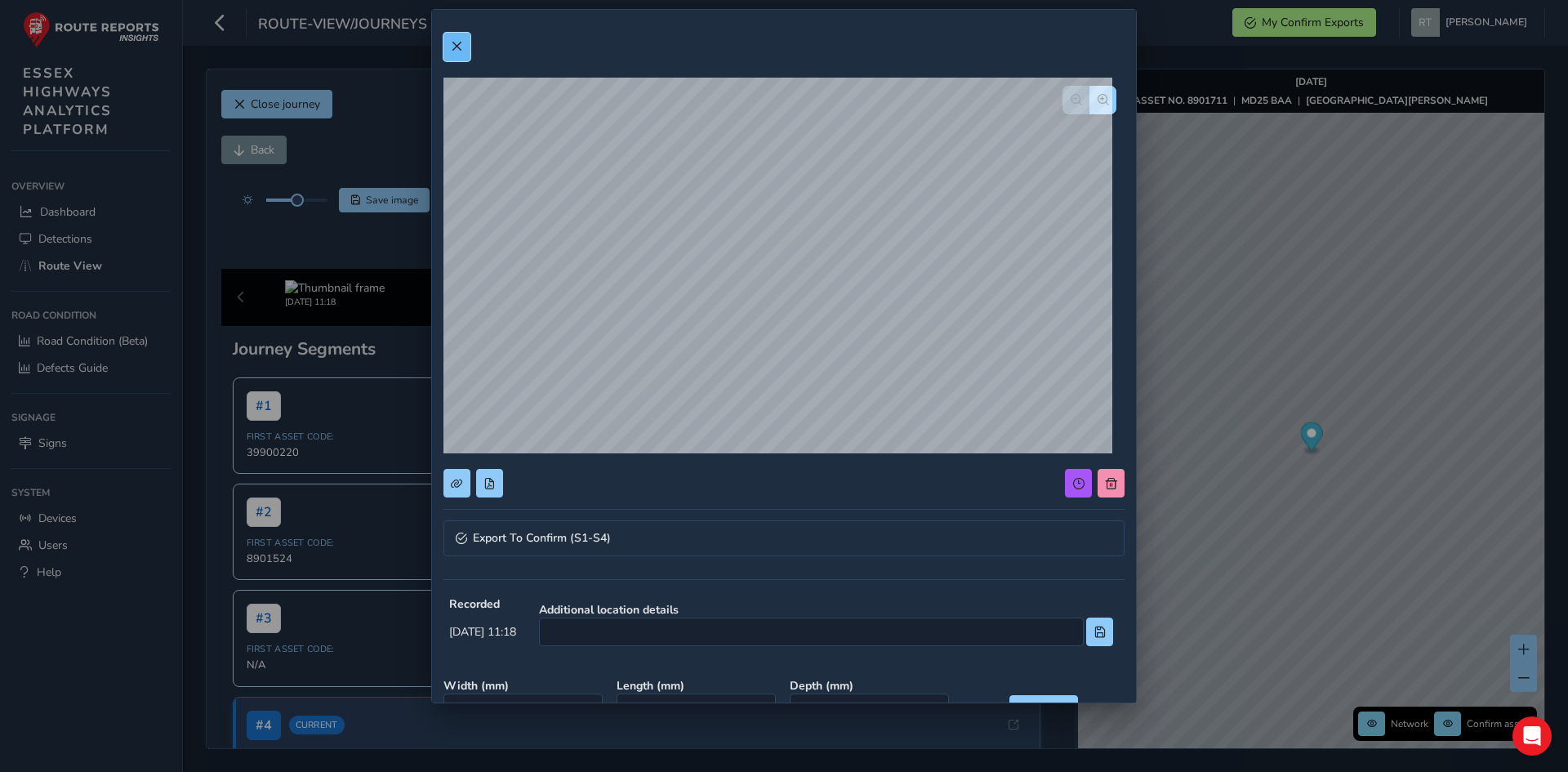
click at [454, 55] on button at bounding box center [456, 47] width 27 height 28
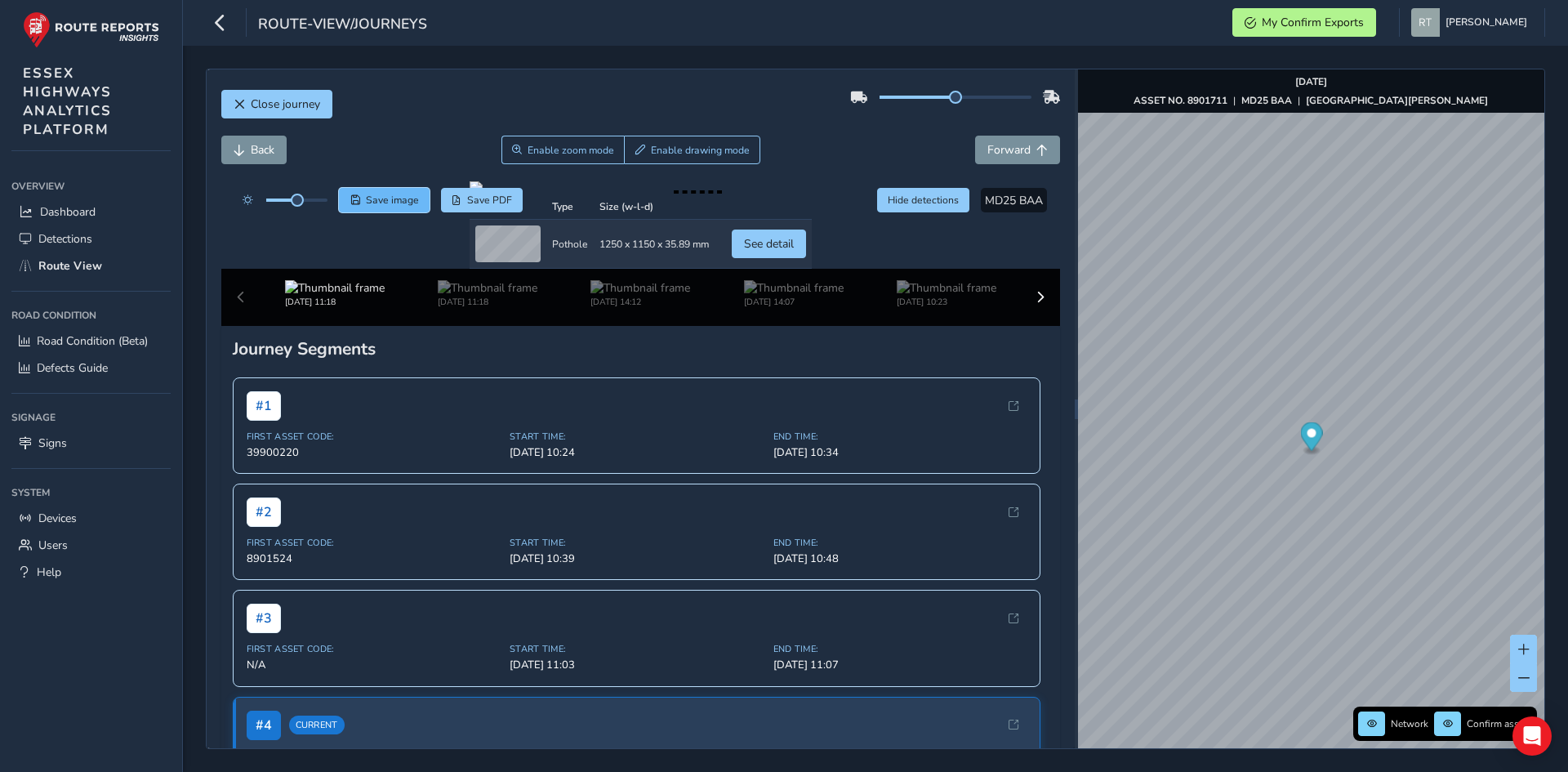
click at [389, 199] on span "Save image" at bounding box center [392, 200] width 53 height 13
